Goal: Transaction & Acquisition: Purchase product/service

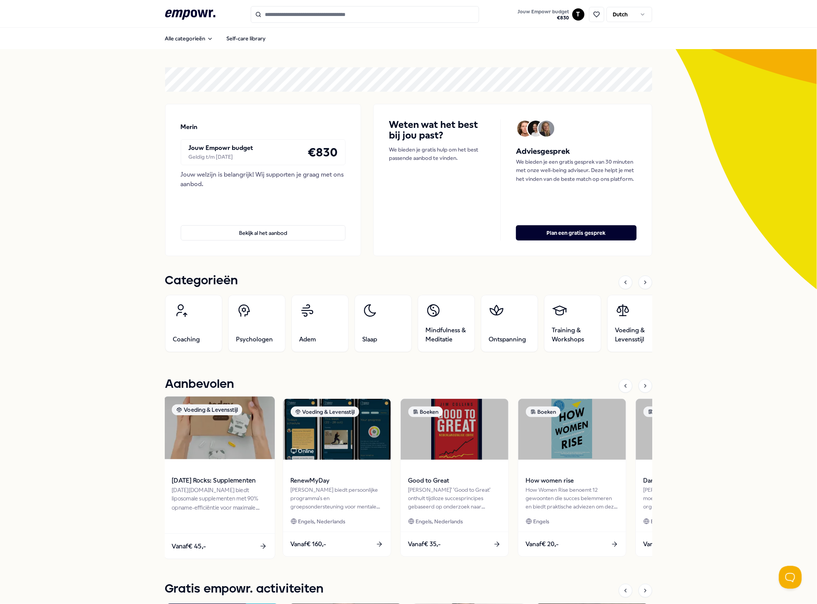
click at [192, 440] on img at bounding box center [219, 428] width 111 height 63
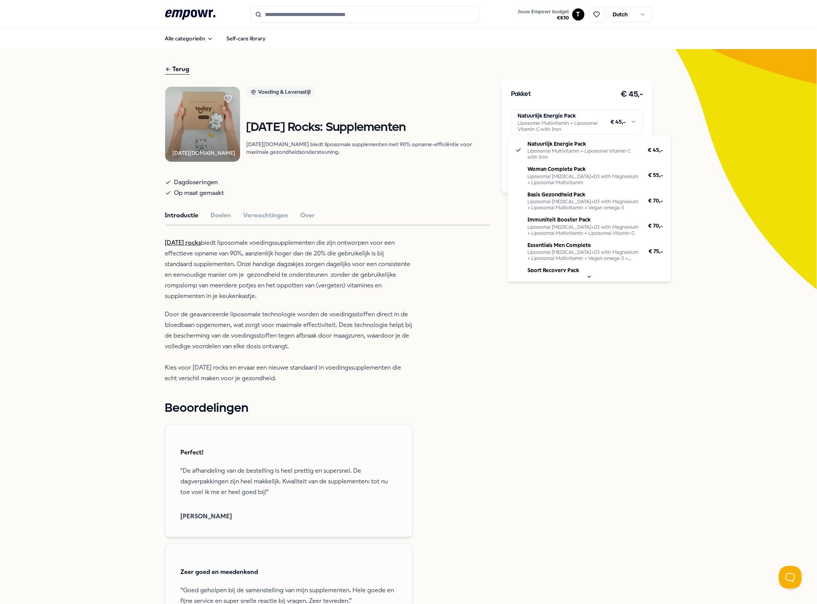
click at [600, 119] on html ".empowr-logo_svg__cls-1{fill:#03032f} Jouw Empowr budget € 830 T Dutch Alle cat…" at bounding box center [408, 302] width 817 height 604
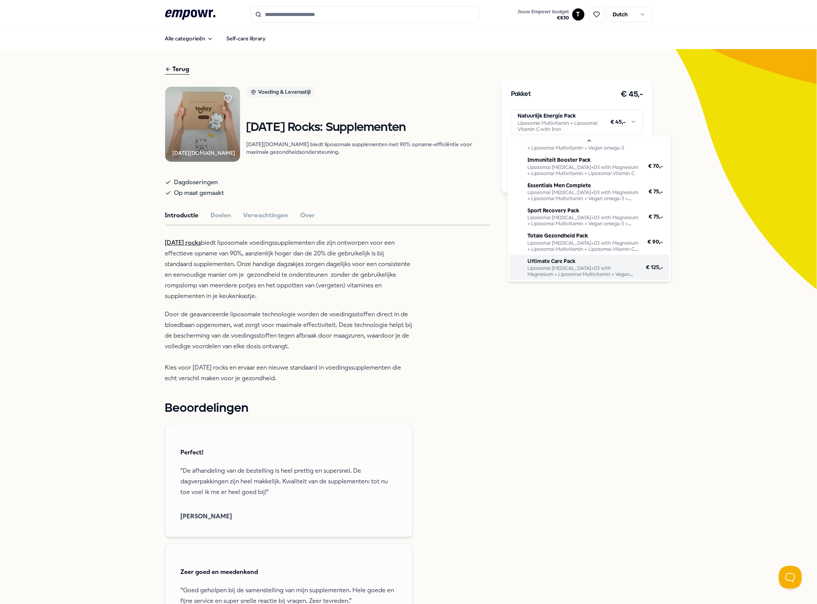
scroll to position [69, 0]
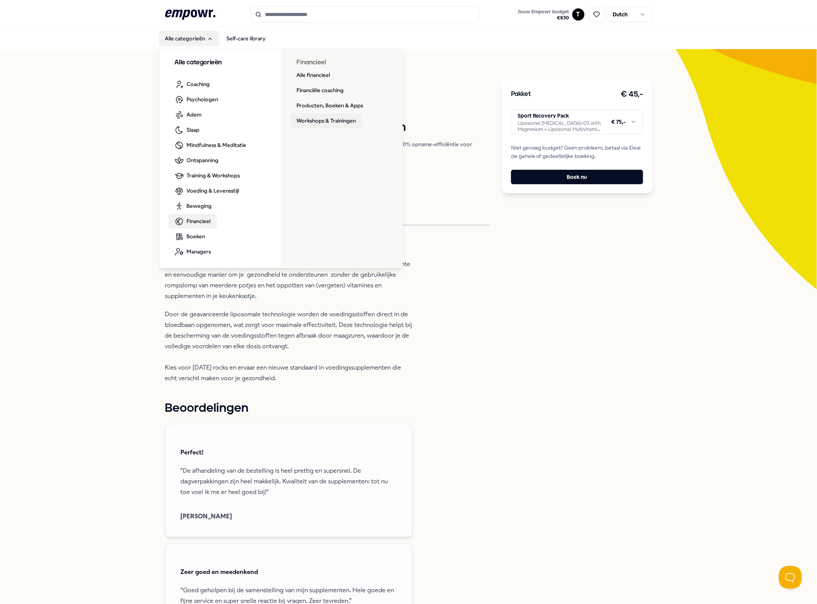
click at [300, 116] on link "Workshops & Trainingen" at bounding box center [327, 120] width 72 height 15
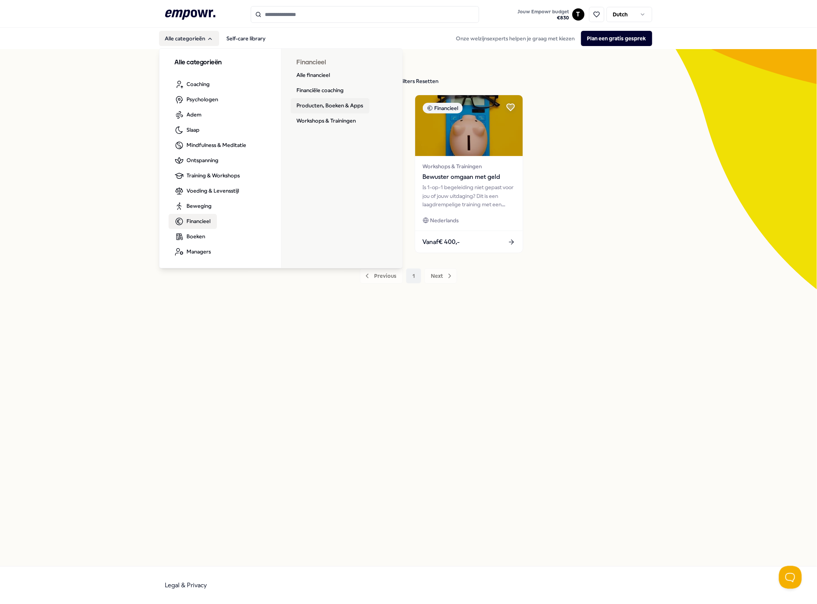
click at [318, 103] on link "Producten, Boeken & Apps" at bounding box center [330, 105] width 79 height 15
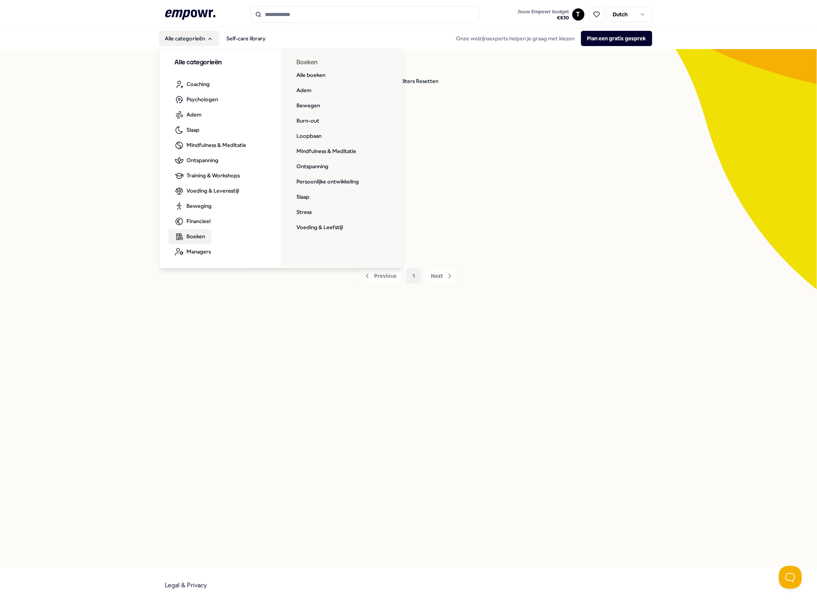
click at [207, 234] on link "Boeken" at bounding box center [190, 236] width 43 height 15
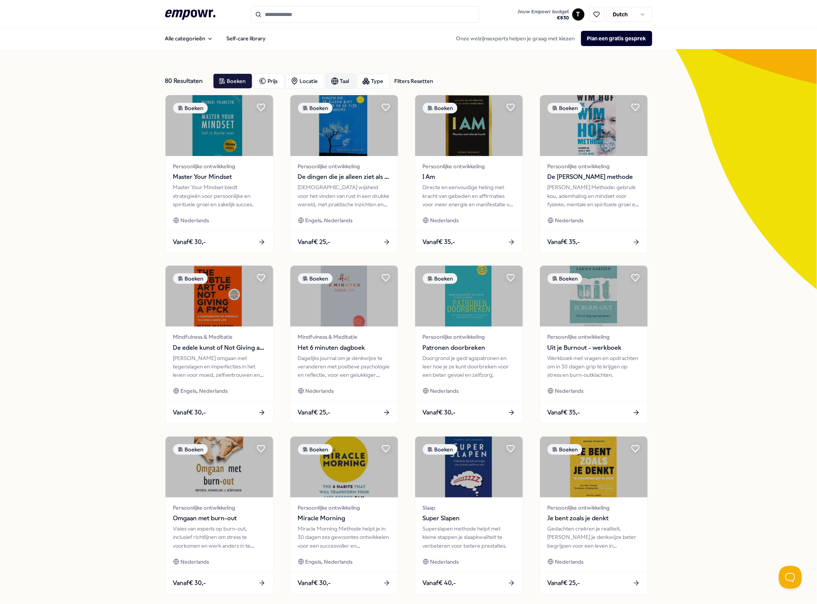
click at [336, 76] on div "Taal" at bounding box center [341, 80] width 30 height 15
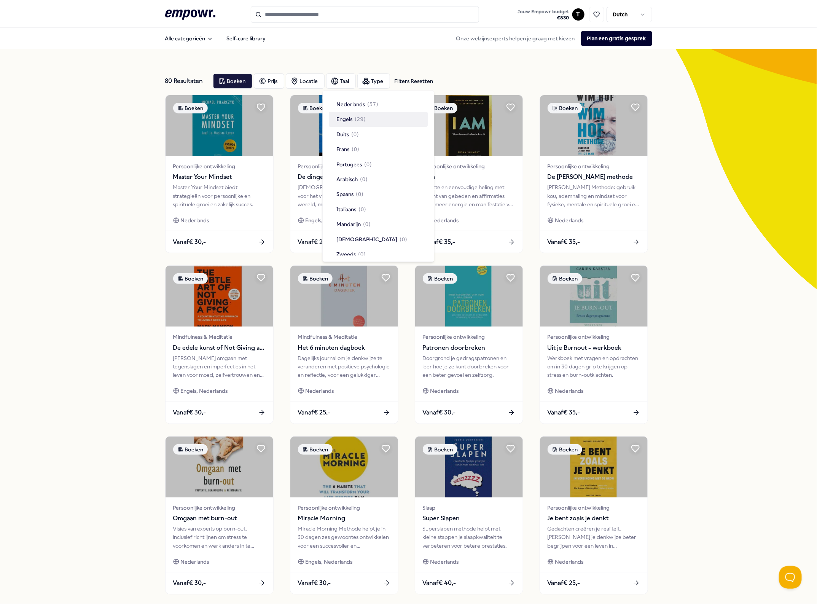
click at [346, 117] on span "Engels" at bounding box center [345, 119] width 16 height 8
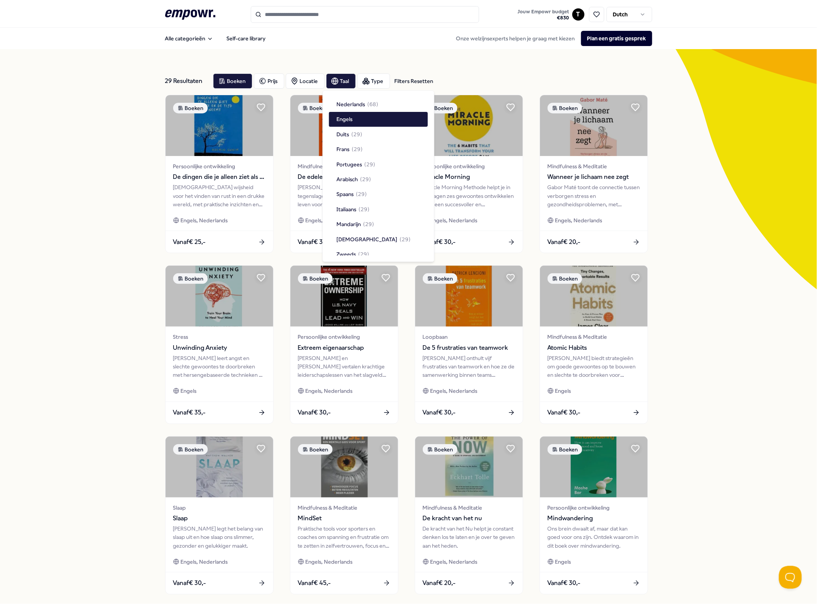
click at [703, 170] on div "29 Resultaten Filters Resetten Boeken Prijs Locatie Taal Type Filters Resetten …" at bounding box center [408, 346] width 817 height 594
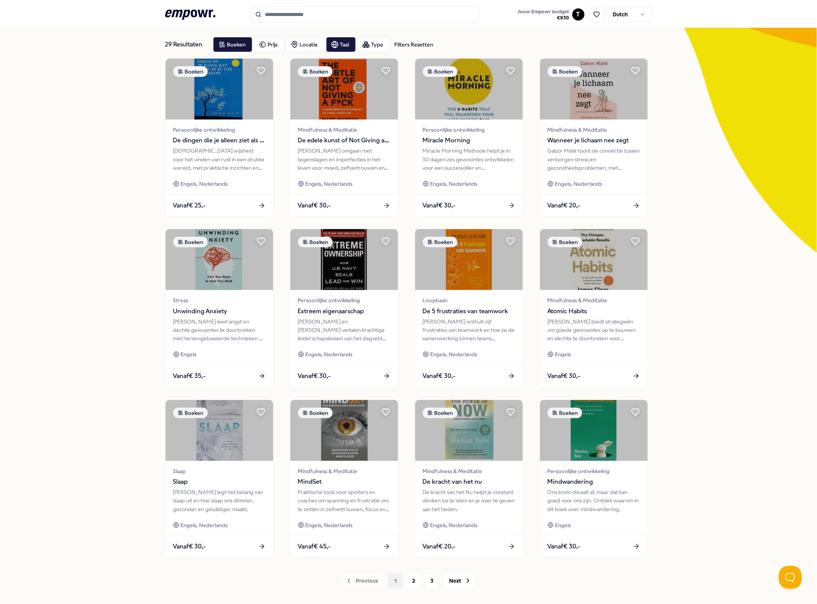
scroll to position [76, 0]
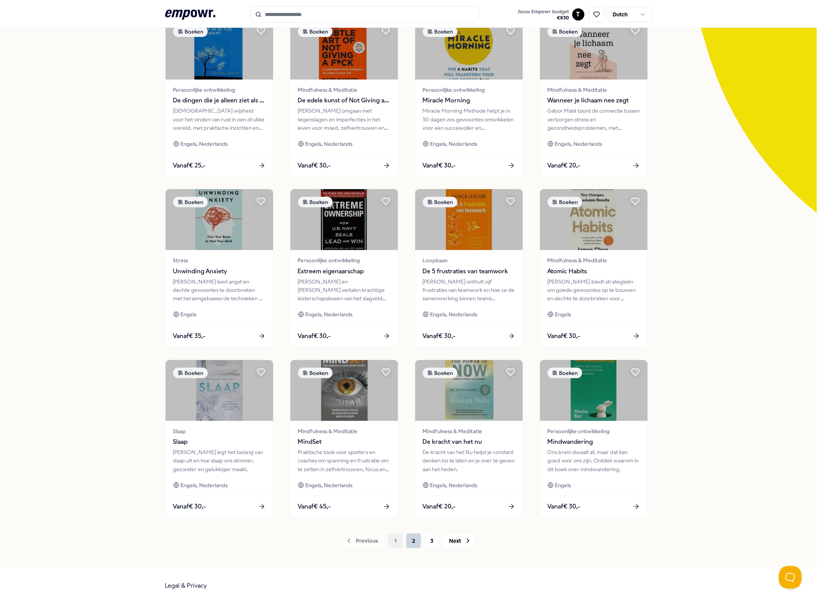
click at [410, 542] on button "2" at bounding box center [413, 540] width 15 height 15
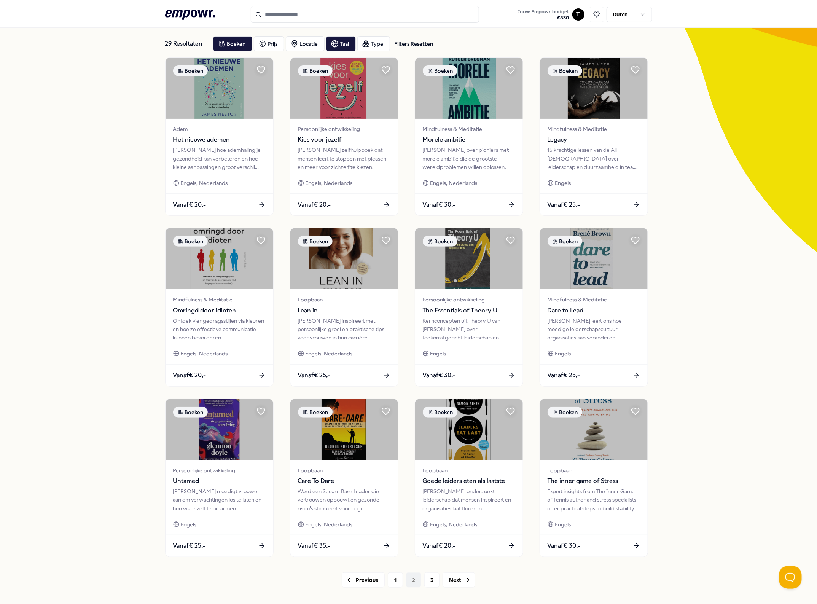
scroll to position [76, 0]
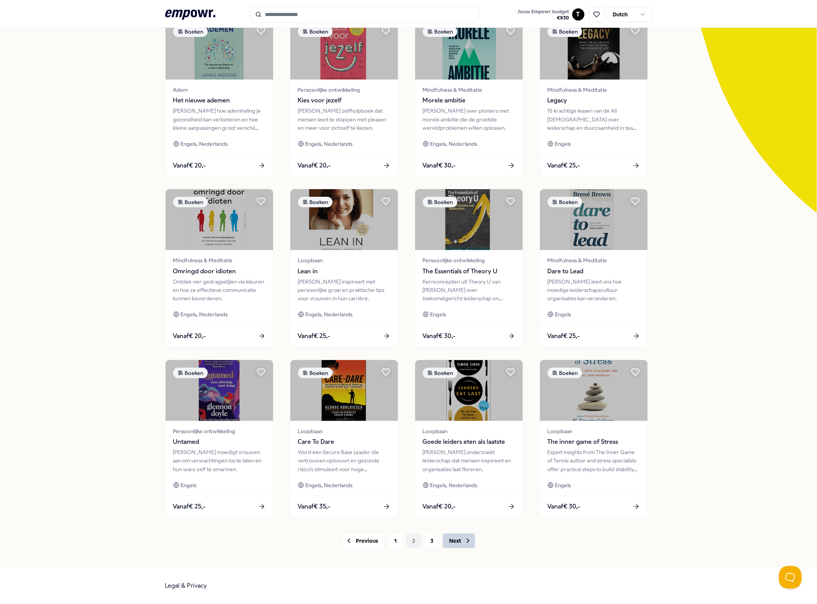
click at [464, 539] on icon at bounding box center [468, 541] width 8 height 8
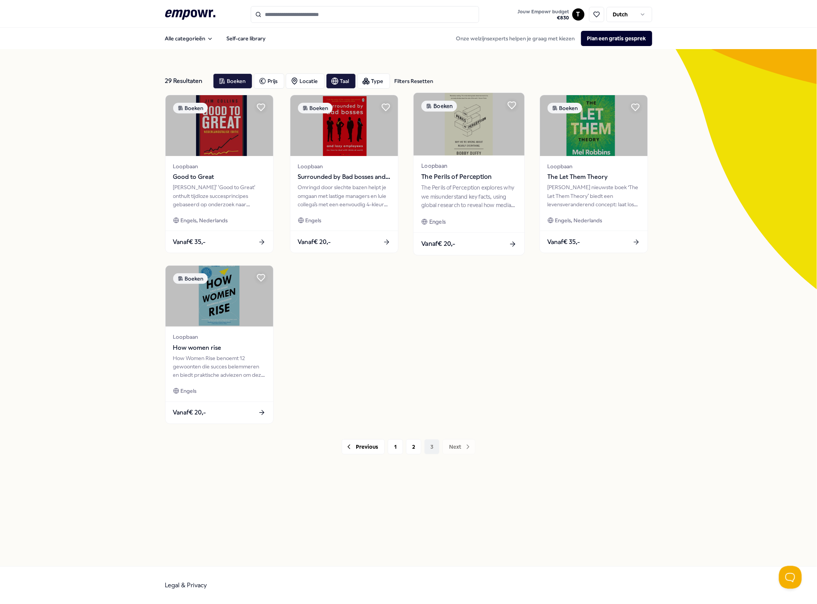
click at [459, 180] on span "The Perils of Perception" at bounding box center [468, 177] width 95 height 10
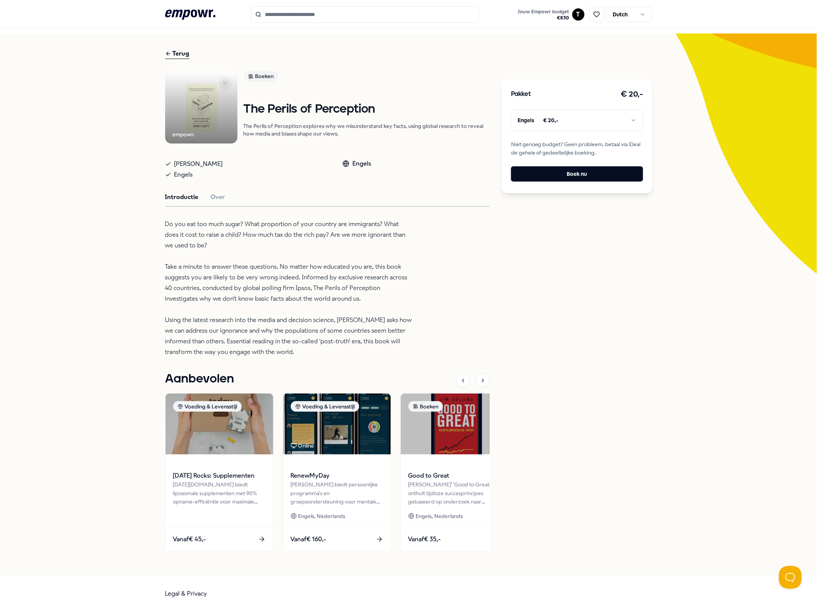
scroll to position [24, 0]
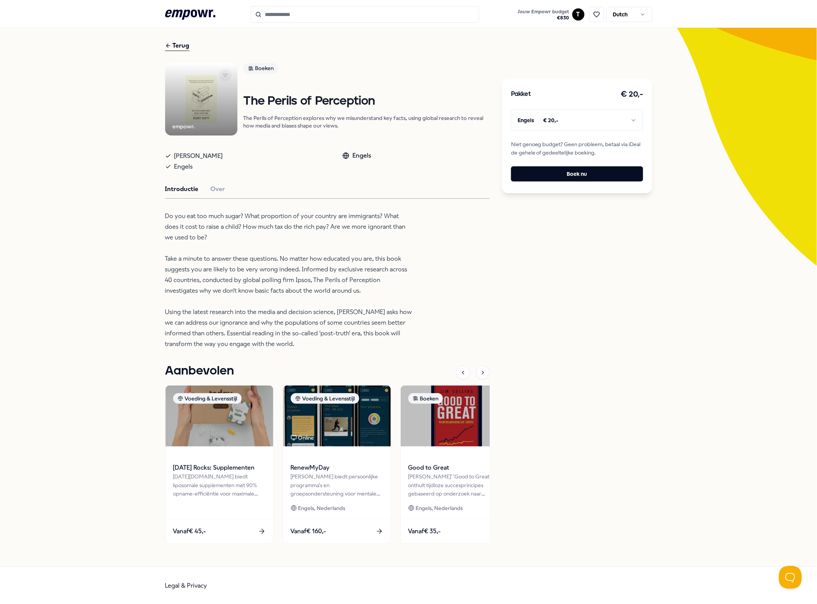
click at [226, 189] on div "Introductie Over" at bounding box center [327, 189] width 325 height 10
click at [218, 189] on button "Over" at bounding box center [218, 189] width 14 height 10
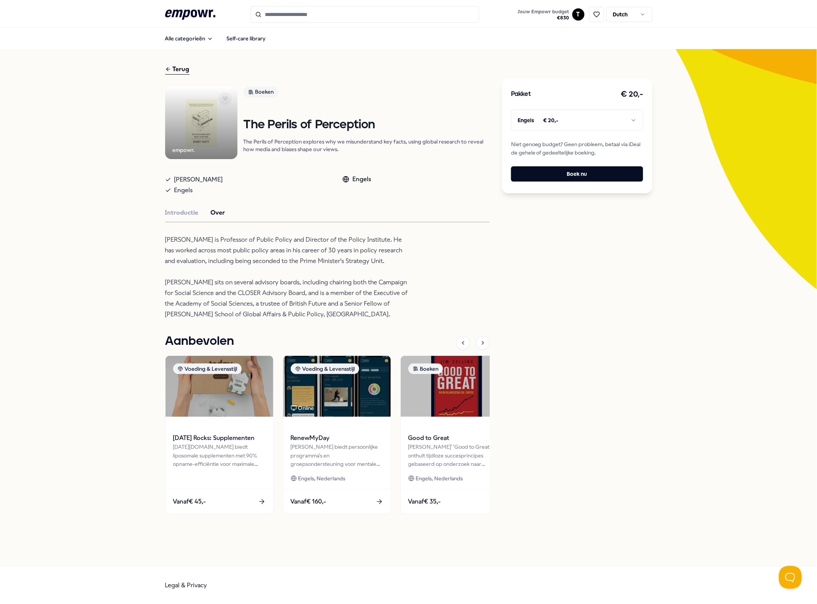
click at [651, 323] on div "Pakket € 20,- Engels € 20,- Niet genoeg budget? Geen probleem, betaal via iDeal…" at bounding box center [577, 292] width 150 height 457
